Goal: Transaction & Acquisition: Purchase product/service

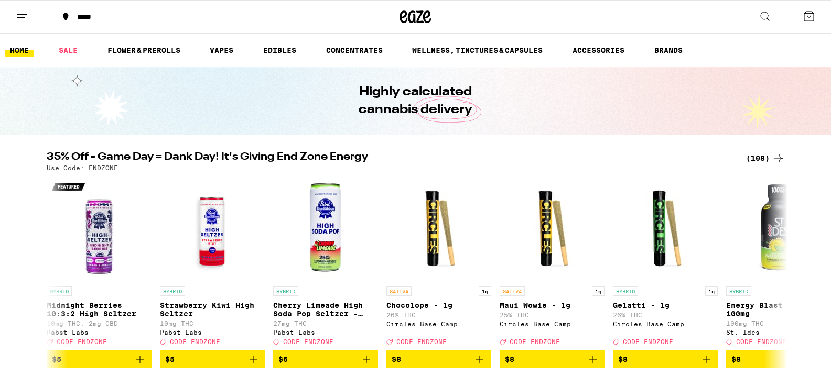
click at [760, 161] on div "(108)" at bounding box center [765, 158] width 39 height 13
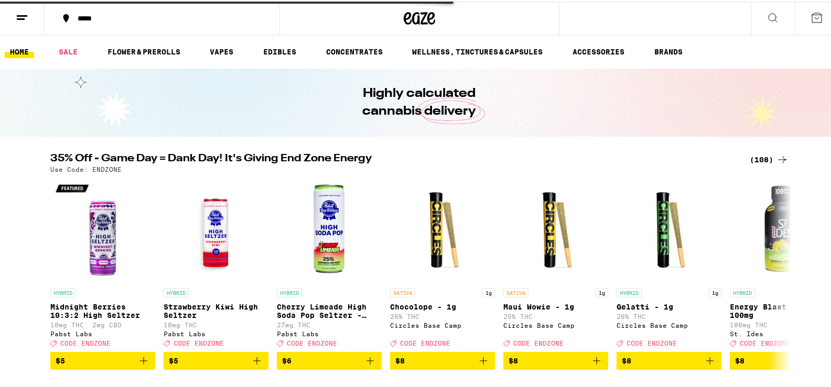
click at [760, 159] on div "(108)" at bounding box center [768, 158] width 39 height 13
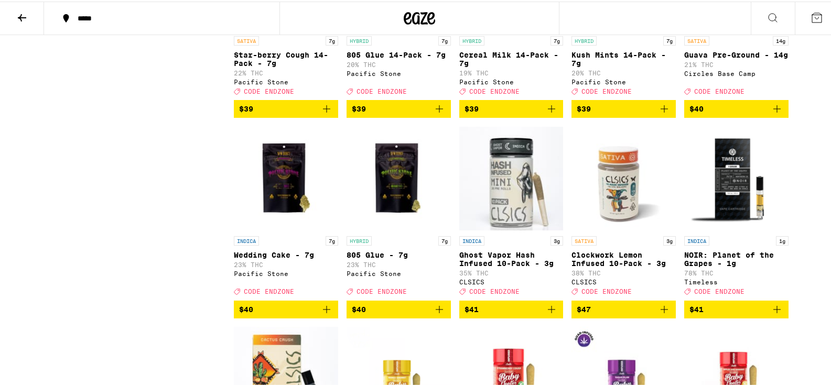
scroll to position [3337, 0]
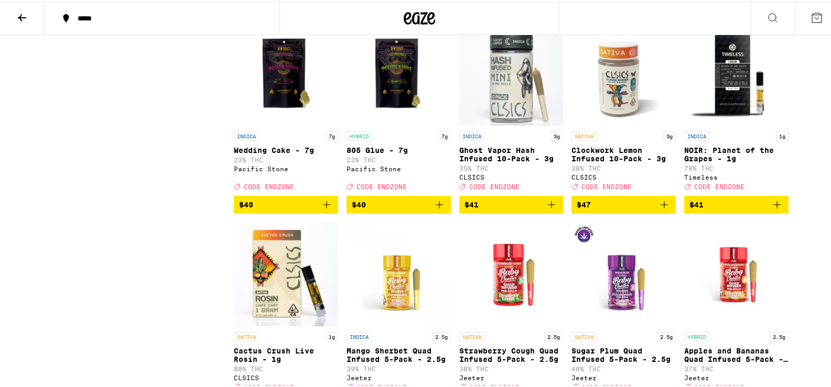
click at [622, 125] on img "Open page for Clockwork Lemon Infused 10-Pack - 3g from CLSICS" at bounding box center [623, 72] width 104 height 105
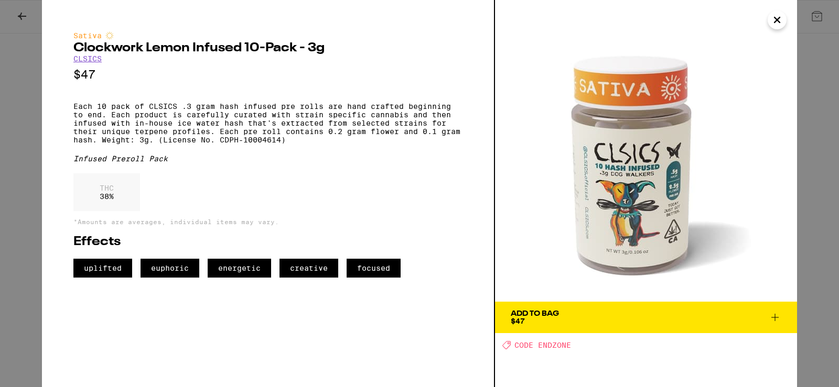
click at [782, 18] on icon "Close" at bounding box center [776, 20] width 13 height 16
